Goal: Information Seeking & Learning: Learn about a topic

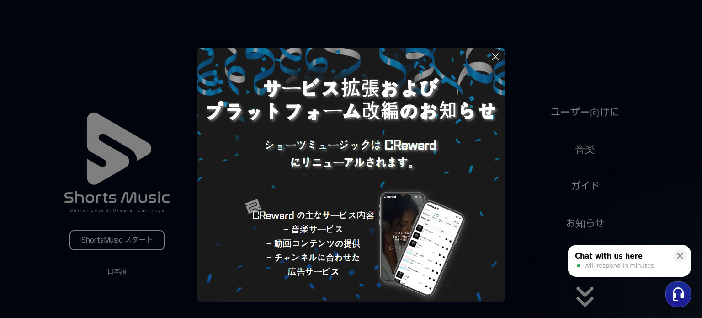
click at [499, 58] on icon at bounding box center [495, 56] width 11 height 11
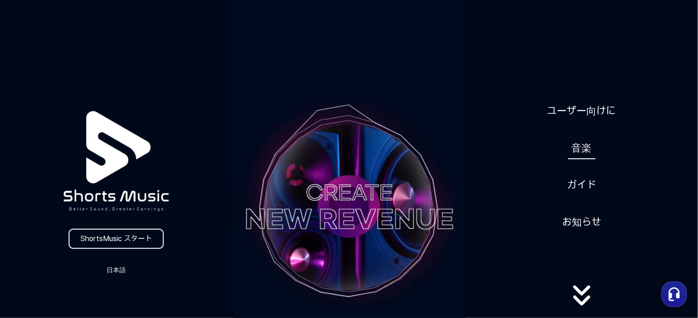
click at [582, 145] on link "音楽" at bounding box center [581, 148] width 27 height 22
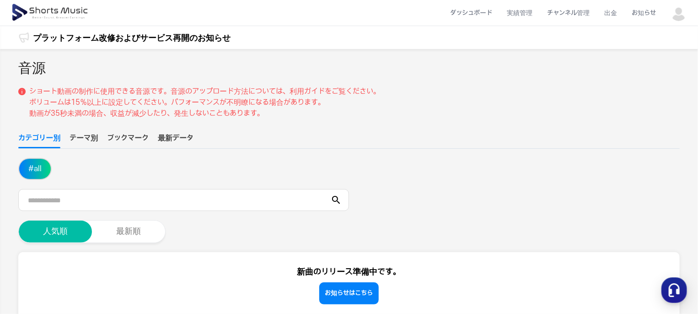
drag, startPoint x: 696, startPoint y: 89, endPoint x: 697, endPoint y: 100, distance: 10.5
click at [697, 100] on div "音源 ショート動画の制作に使用できる音源です。音源のアップロード方法については、利用ガイドをご覧ください。 ボリュームは15％以上に設定してください。パフォー…" at bounding box center [349, 310] width 698 height 523
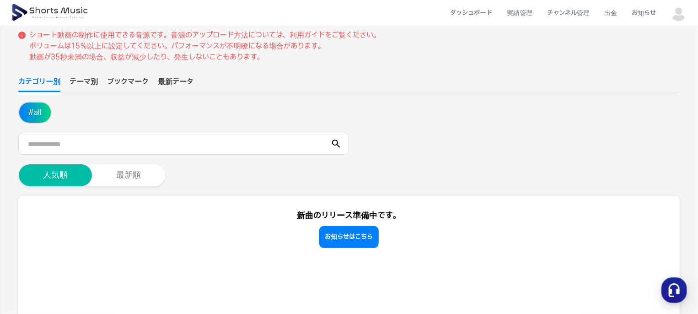
scroll to position [55, 0]
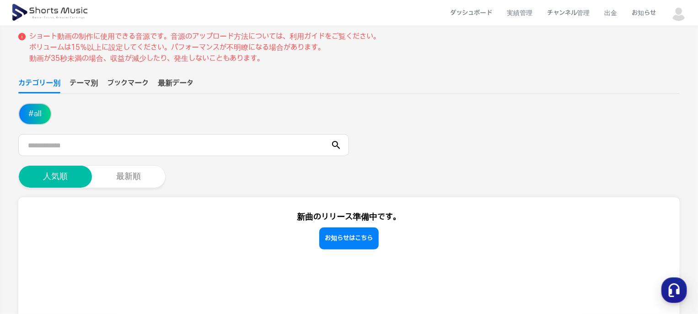
click at [94, 79] on button "テーマ別" at bounding box center [83, 86] width 28 height 16
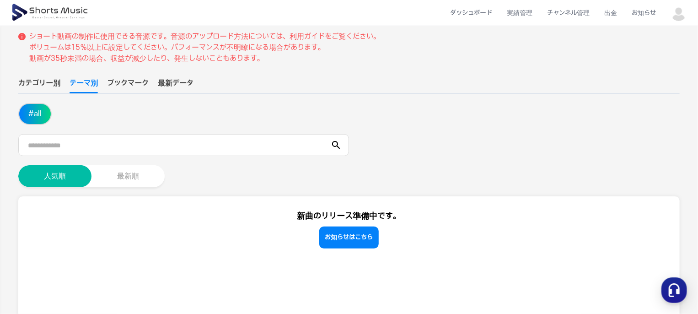
click at [122, 177] on button "最新順" at bounding box center [127, 176] width 73 height 22
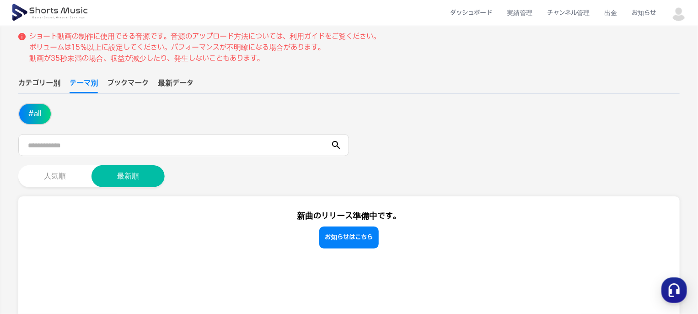
click at [57, 173] on button "人気順" at bounding box center [54, 176] width 73 height 22
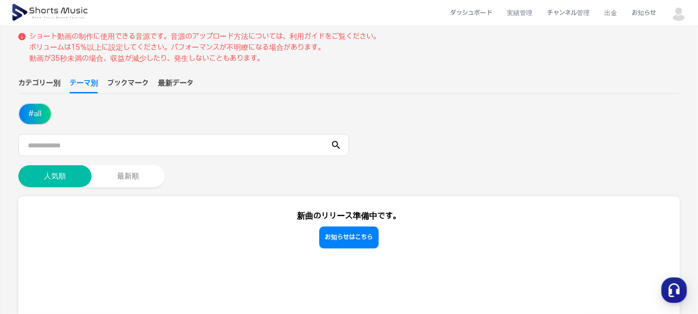
click at [132, 91] on button "ブックマーク" at bounding box center [128, 86] width 42 height 16
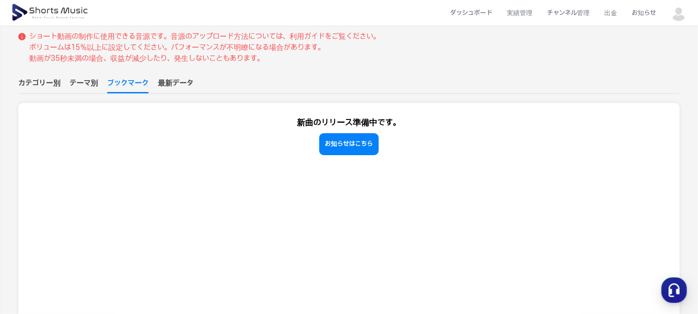
click at [177, 89] on button "最新データ" at bounding box center [176, 86] width 36 height 16
click at [33, 86] on button "カテゴリー別" at bounding box center [39, 86] width 42 height 16
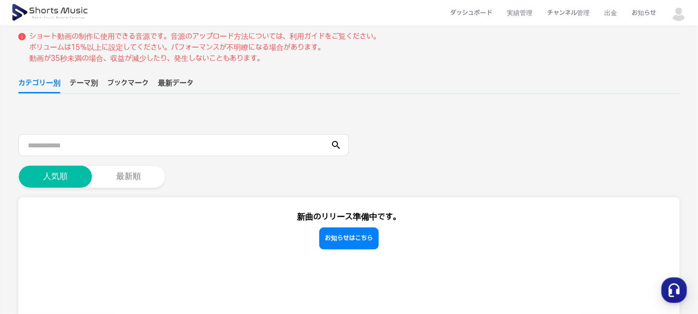
click at [40, 120] on button "# all" at bounding box center [35, 114] width 32 height 20
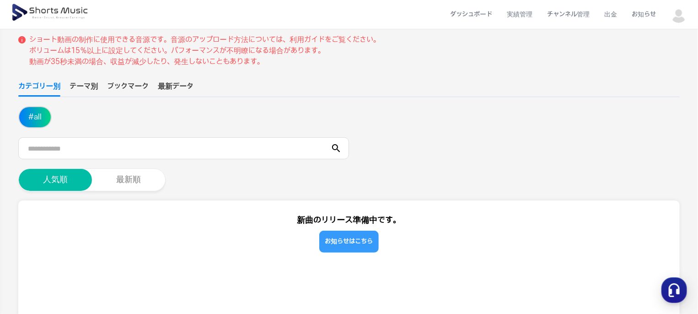
scroll to position [57, 0]
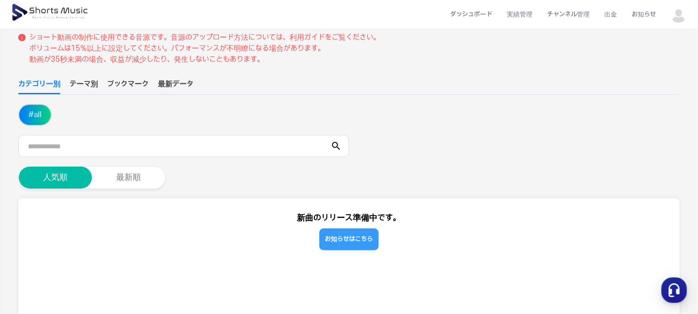
click at [336, 241] on link "お知らせはこちら" at bounding box center [348, 239] width 59 height 22
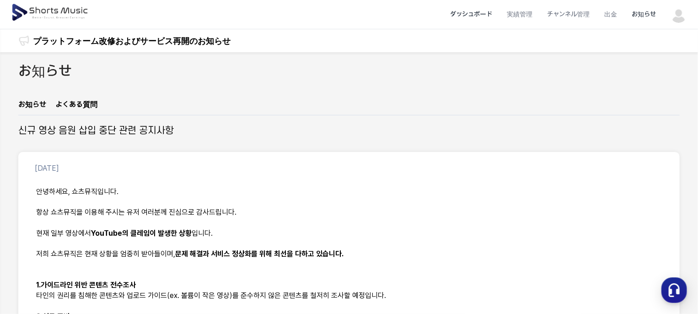
click at [481, 14] on li "ダッシュボード" at bounding box center [471, 14] width 57 height 24
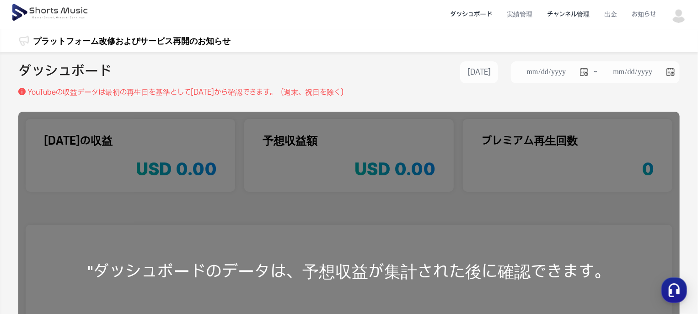
click at [572, 11] on li "チャンネル管理" at bounding box center [567, 14] width 57 height 24
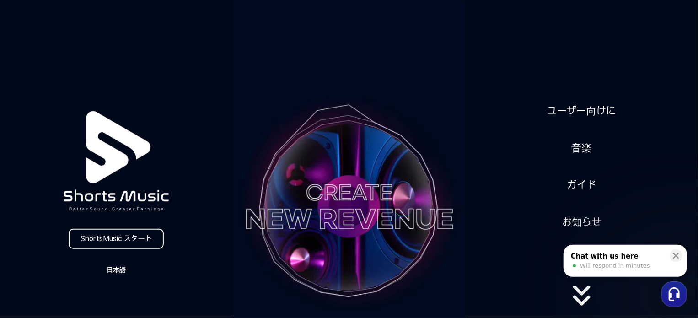
click at [123, 267] on button "日本語" at bounding box center [116, 269] width 44 height 13
click at [589, 149] on button at bounding box center [349, 159] width 698 height 318
click at [589, 149] on link "音楽" at bounding box center [581, 148] width 27 height 22
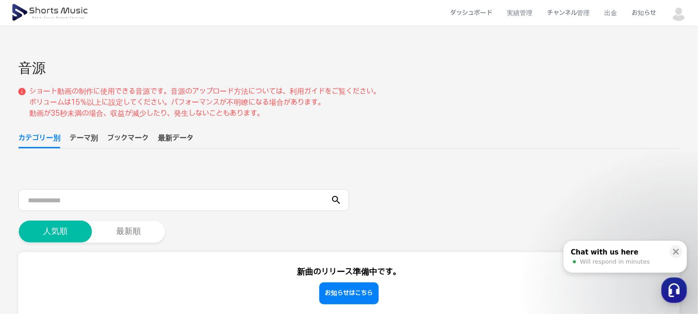
click at [90, 143] on button "テーマ別" at bounding box center [83, 141] width 28 height 16
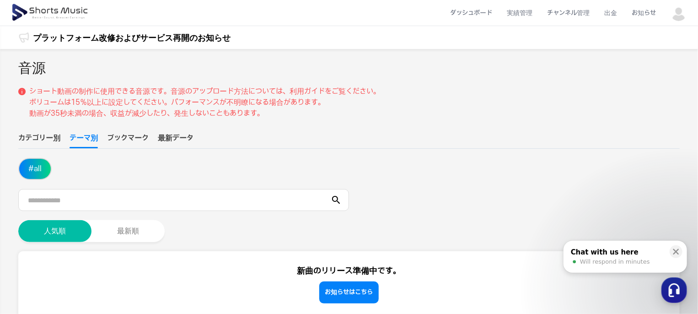
click at [40, 167] on button "# all" at bounding box center [35, 169] width 32 height 20
click at [610, 254] on div "Chat with us here" at bounding box center [617, 251] width 93 height 9
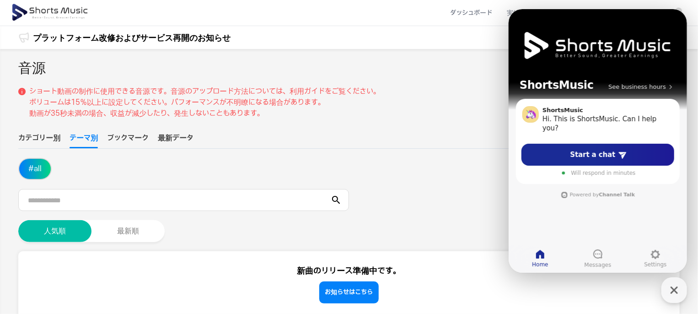
click at [481, 147] on ul "カテゴリー別 テーマ別 ブックマーク 最新データ" at bounding box center [348, 141] width 661 height 16
click at [666, 288] on div "button" at bounding box center [674, 290] width 26 height 26
